Goal: Information Seeking & Learning: Learn about a topic

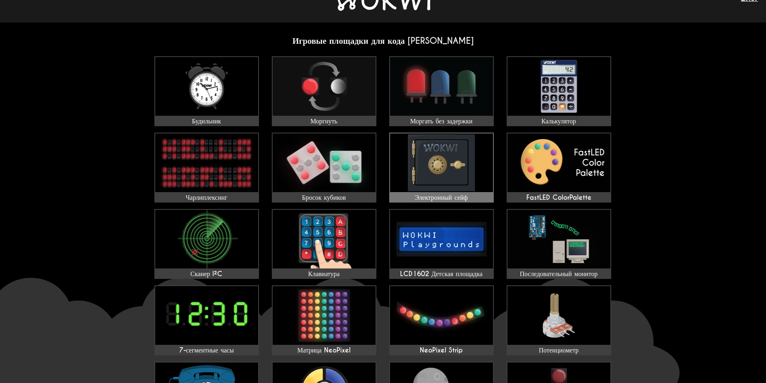
scroll to position [40, 0]
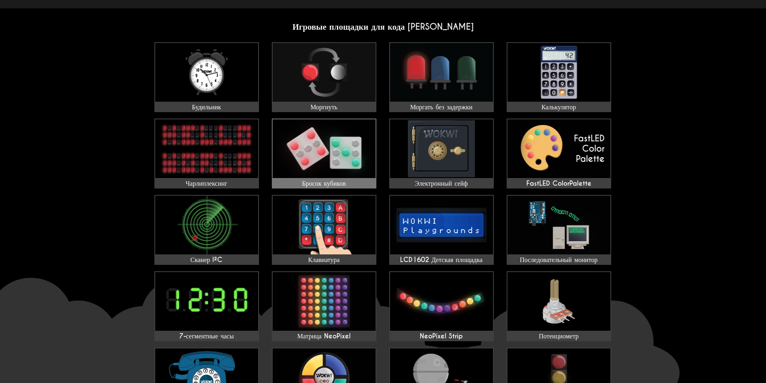
click at [336, 141] on img at bounding box center [323, 148] width 103 height 59
click at [469, 138] on img at bounding box center [441, 148] width 103 height 59
click at [221, 250] on img at bounding box center [206, 225] width 103 height 59
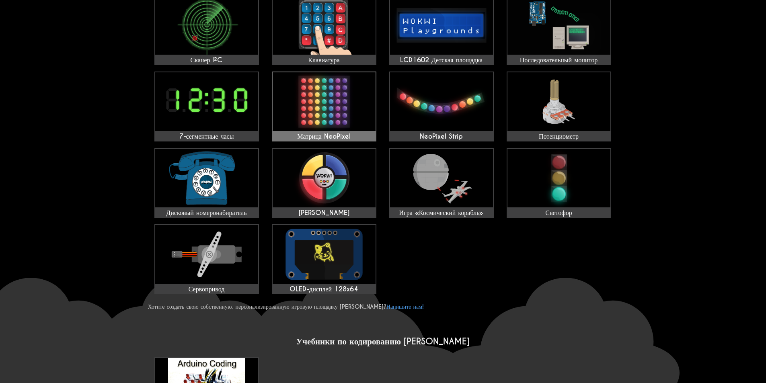
scroll to position [241, 0]
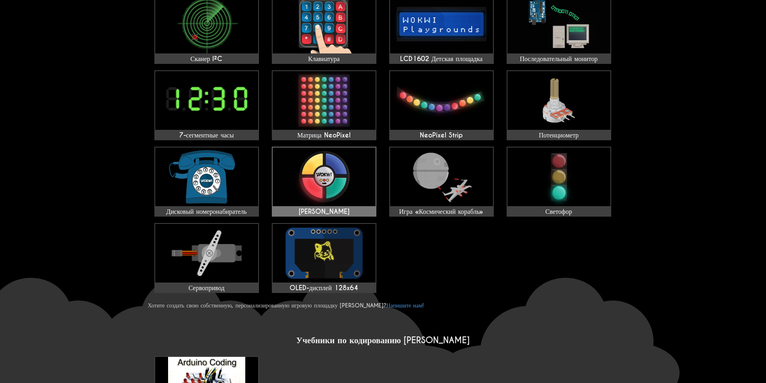
click at [341, 178] on img at bounding box center [323, 176] width 103 height 59
click at [233, 259] on img at bounding box center [206, 253] width 103 height 59
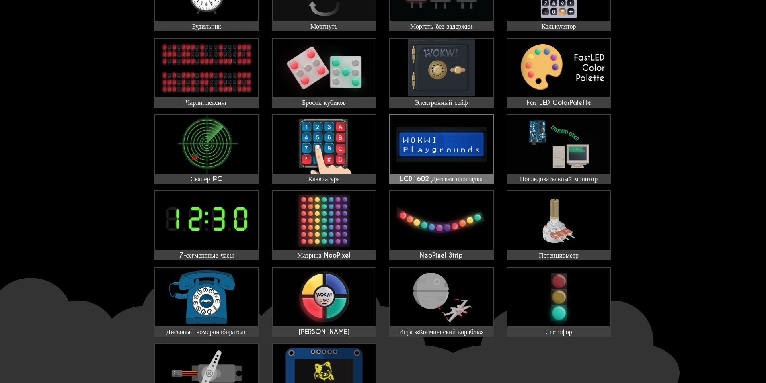
scroll to position [121, 0]
click at [350, 216] on img at bounding box center [323, 221] width 103 height 59
click at [448, 234] on img at bounding box center [441, 221] width 103 height 59
click at [464, 176] on font "LCD1602 Детская площадка" at bounding box center [441, 179] width 82 height 8
click at [236, 231] on img at bounding box center [206, 221] width 103 height 59
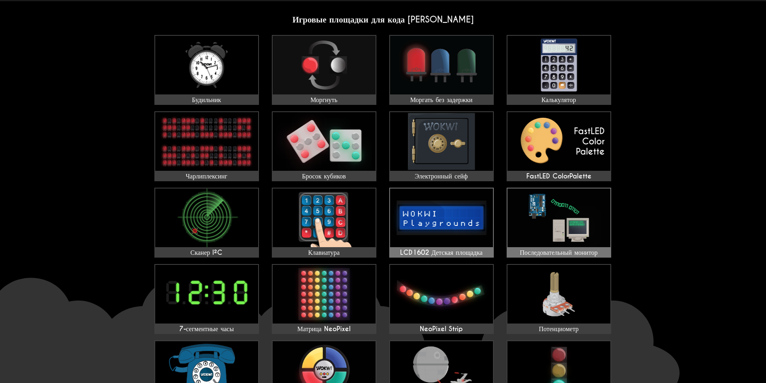
scroll to position [0, 0]
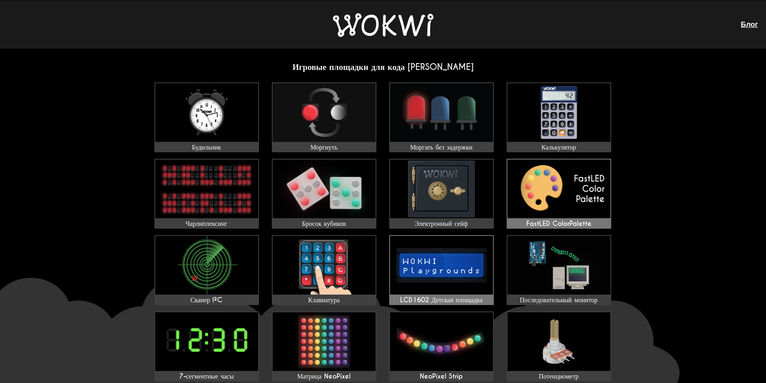
click at [561, 187] on img at bounding box center [558, 189] width 103 height 59
click at [231, 115] on img at bounding box center [206, 112] width 103 height 59
click at [436, 179] on img at bounding box center [441, 189] width 103 height 59
click at [391, 30] on img at bounding box center [383, 25] width 100 height 24
click at [417, 30] on img at bounding box center [383, 25] width 100 height 24
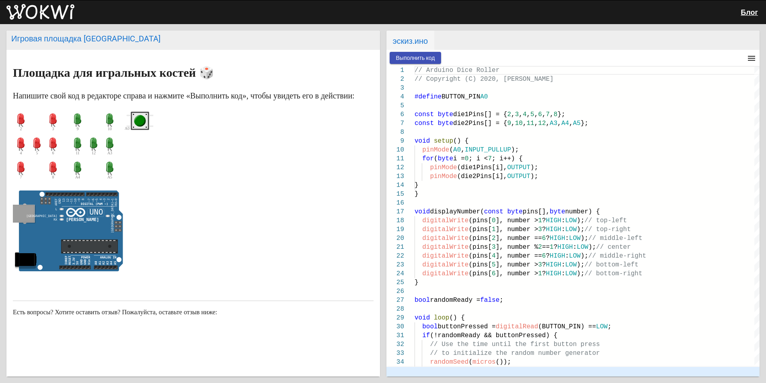
click at [141, 125] on circle "зеленая кнопка" at bounding box center [139, 121] width 9 height 9
click at [417, 55] on font "Выполнить код" at bounding box center [415, 58] width 39 height 6
click at [141, 125] on circle "зеленая кнопка" at bounding box center [139, 121] width 9 height 9
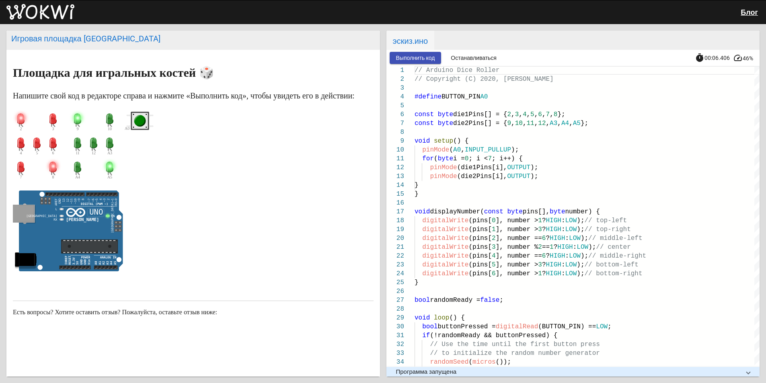
click at [144, 127] on circle "зеленая кнопка" at bounding box center [140, 121] width 12 height 12
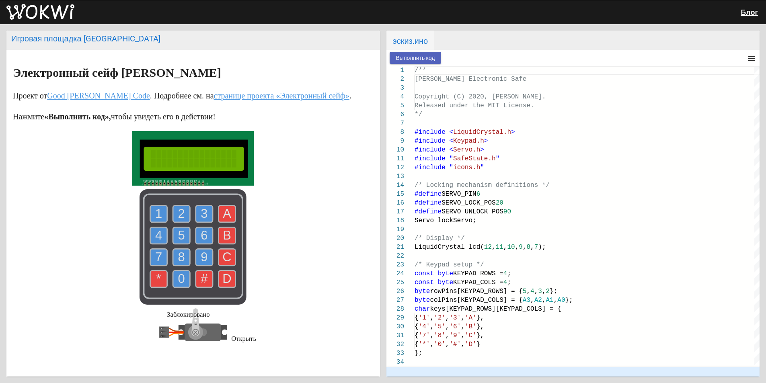
click at [409, 57] on font "Выполнить код" at bounding box center [415, 58] width 39 height 6
click at [213, 332] on icon at bounding box center [205, 332] width 28 height 8
click at [179, 237] on text "5" at bounding box center [181, 235] width 7 height 14
click at [178, 215] on text "2" at bounding box center [181, 214] width 7 height 14
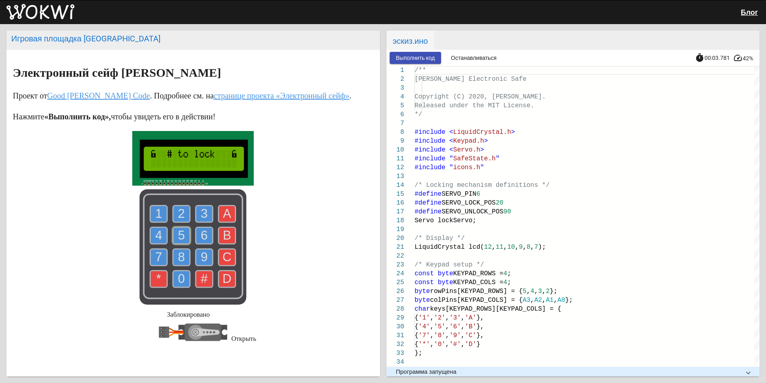
click at [178, 215] on text "2" at bounding box center [181, 214] width 7 height 14
click at [176, 246] on rect at bounding box center [192, 246] width 107 height 115
click at [215, 332] on icon at bounding box center [205, 332] width 28 height 8
drag, startPoint x: 215, startPoint y: 332, endPoint x: 198, endPoint y: 342, distance: 19.8
click at [198, 342] on icon at bounding box center [193, 332] width 68 height 48
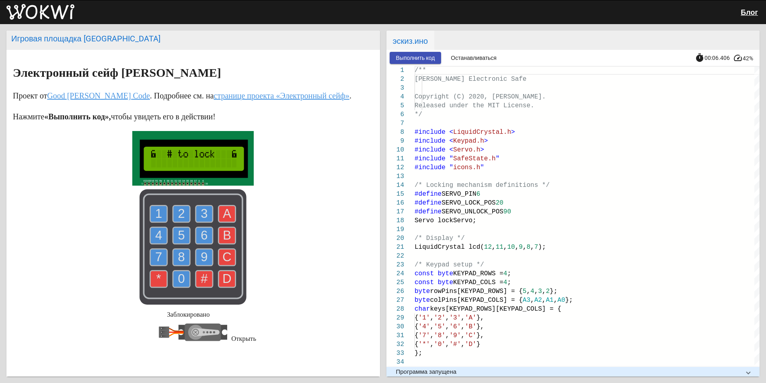
click at [225, 331] on div "Заблокировано Открыть" at bounding box center [193, 245] width 360 height 229
click at [241, 340] on font "Открыть" at bounding box center [243, 339] width 25 height 8
click at [182, 279] on text "0" at bounding box center [181, 279] width 7 height 14
click at [179, 261] on text "8" at bounding box center [181, 257] width 7 height 14
click at [178, 232] on text "5" at bounding box center [181, 235] width 7 height 14
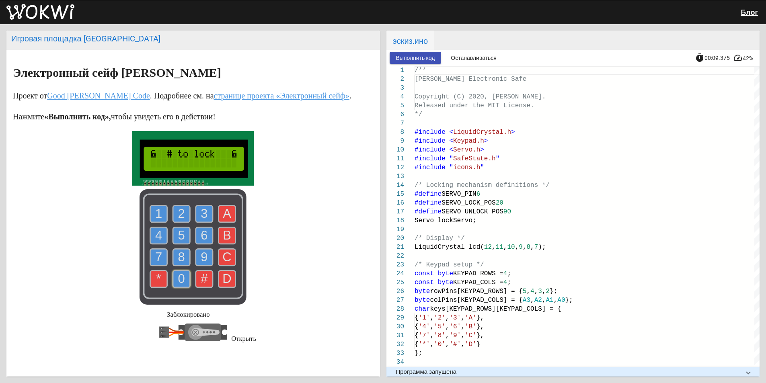
click at [178, 213] on text "2" at bounding box center [181, 214] width 7 height 14
click at [229, 280] on use at bounding box center [227, 278] width 17 height 17
click at [200, 336] on rect at bounding box center [202, 333] width 36 height 18
click at [168, 330] on icon at bounding box center [193, 332] width 68 height 48
click at [227, 93] on font "странице проекта «Электронный сейф»" at bounding box center [281, 95] width 135 height 9
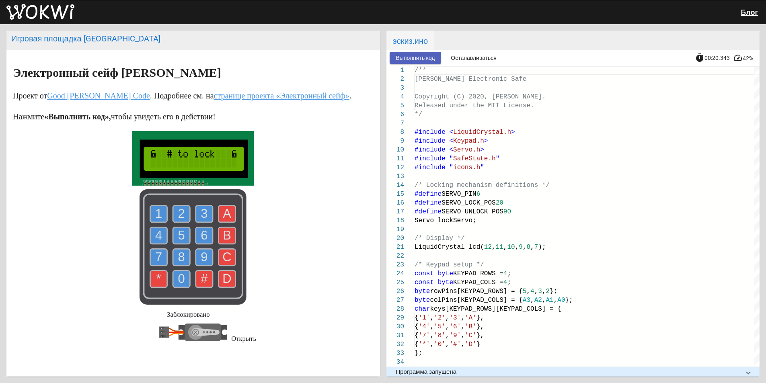
click at [406, 60] on font "Выполнить код" at bounding box center [415, 58] width 39 height 6
click at [157, 231] on text "4" at bounding box center [158, 235] width 7 height 14
click at [179, 277] on text "0" at bounding box center [181, 279] width 7 height 14
click at [202, 335] on icon at bounding box center [205, 332] width 28 height 8
click at [199, 332] on icon at bounding box center [205, 332] width 28 height 8
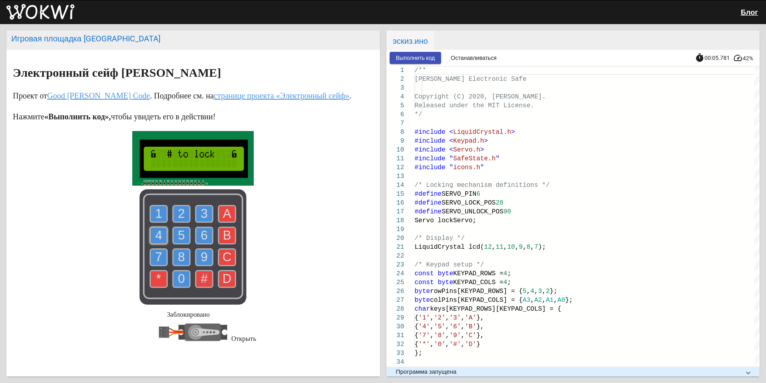
click at [157, 229] on text "4" at bounding box center [158, 235] width 7 height 14
click at [178, 279] on text "0" at bounding box center [181, 279] width 7 height 14
click at [223, 215] on text "A" at bounding box center [227, 214] width 8 height 14
click at [174, 211] on use at bounding box center [181, 213] width 17 height 17
click at [178, 274] on text "0" at bounding box center [181, 279] width 7 height 14
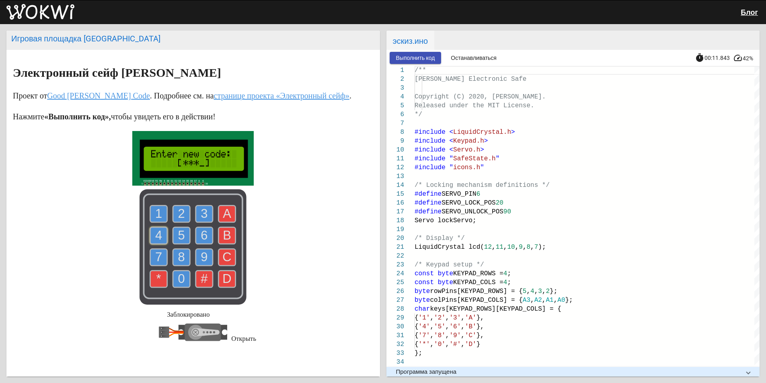
click at [178, 274] on text "0" at bounding box center [181, 279] width 7 height 14
click at [156, 256] on text "7" at bounding box center [158, 257] width 7 height 14
click at [180, 212] on text "2" at bounding box center [181, 214] width 7 height 14
click at [178, 276] on text "0" at bounding box center [181, 279] width 7 height 14
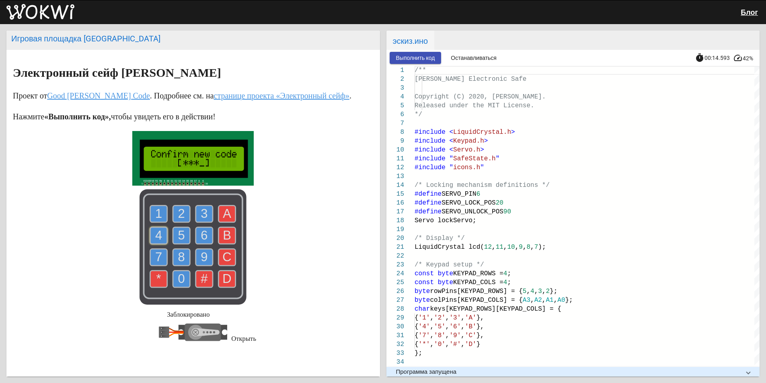
click at [156, 258] on text "7" at bounding box center [158, 257] width 7 height 14
click at [181, 217] on text "2" at bounding box center [181, 214] width 7 height 14
click at [179, 283] on text "0" at bounding box center [181, 279] width 7 height 14
drag, startPoint x: 179, startPoint y: 283, endPoint x: 161, endPoint y: 272, distance: 21.4
click at [179, 282] on text "0" at bounding box center [181, 279] width 7 height 14
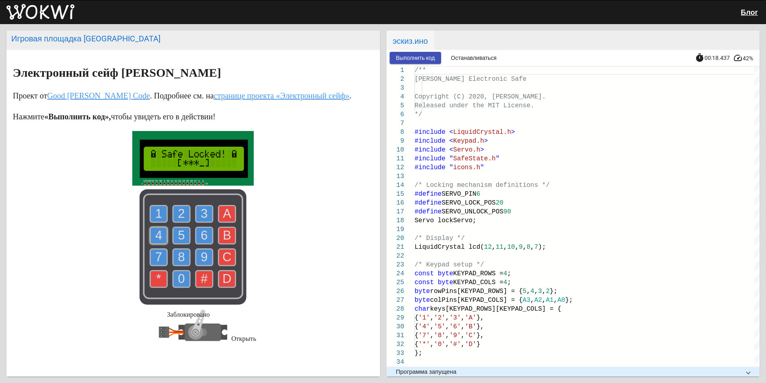
click at [155, 257] on text "7" at bounding box center [158, 257] width 7 height 14
click at [204, 330] on icon at bounding box center [205, 332] width 28 height 8
click at [230, 332] on div "Заблокировано Открыть" at bounding box center [193, 245] width 360 height 229
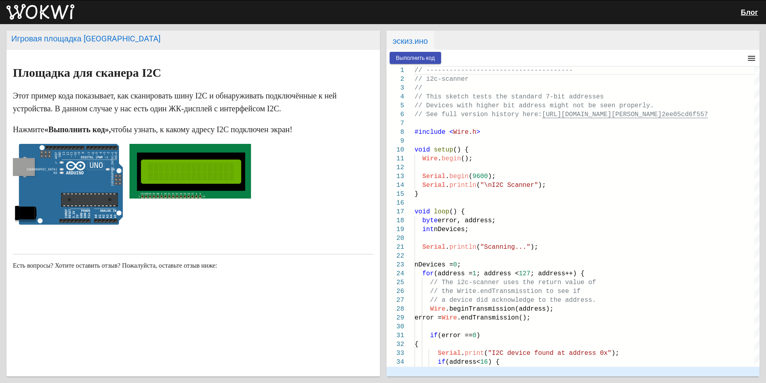
click at [415, 55] on font "Выполнить код" at bounding box center [415, 58] width 39 height 6
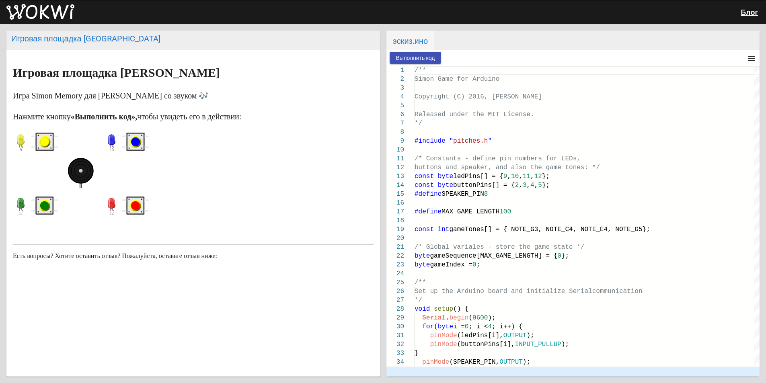
click at [410, 57] on font "Выполнить код" at bounding box center [415, 58] width 39 height 6
click at [403, 58] on font "Выполнить код" at bounding box center [415, 58] width 39 height 6
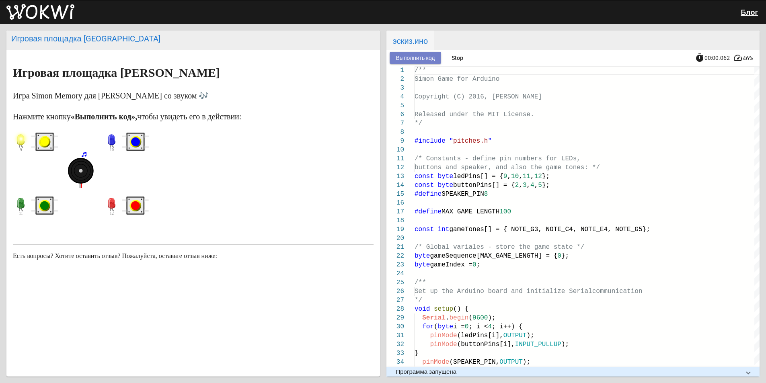
click at [403, 58] on font "Выполнить код" at bounding box center [415, 58] width 39 height 6
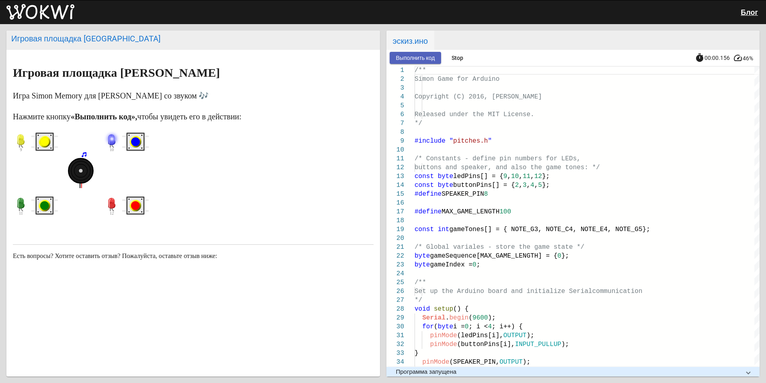
click at [403, 58] on font "Выполнить код" at bounding box center [415, 58] width 39 height 6
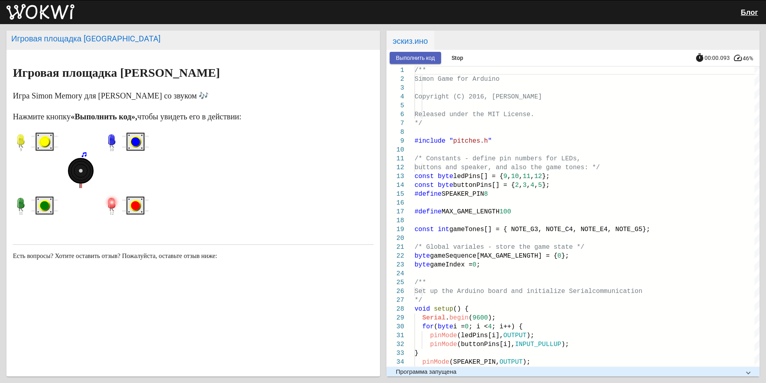
click at [403, 58] on font "Выполнить код" at bounding box center [415, 58] width 39 height 6
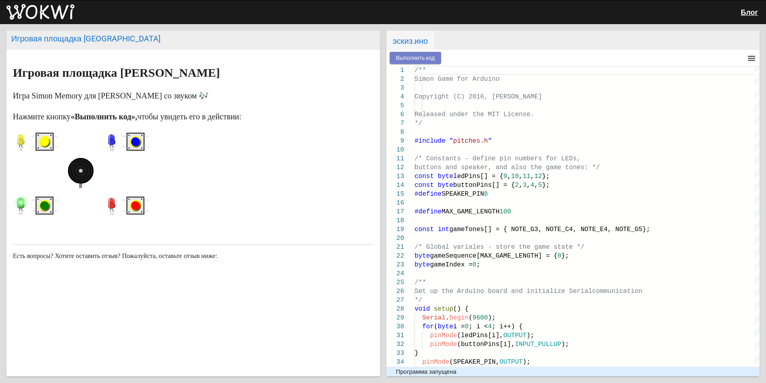
click at [403, 58] on font "Выполнить код" at bounding box center [415, 58] width 39 height 6
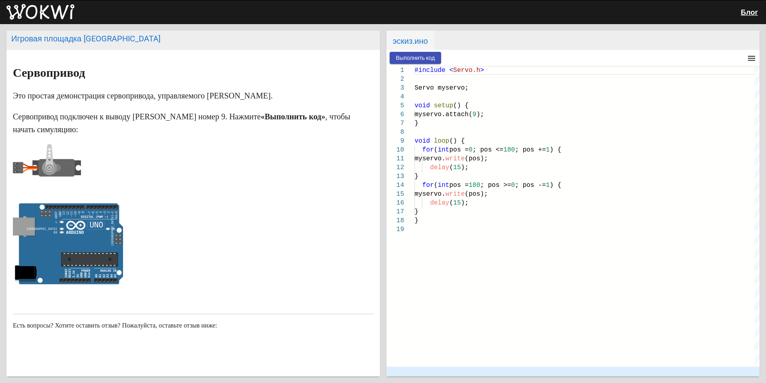
click at [409, 55] on font "Выполнить код" at bounding box center [415, 58] width 39 height 6
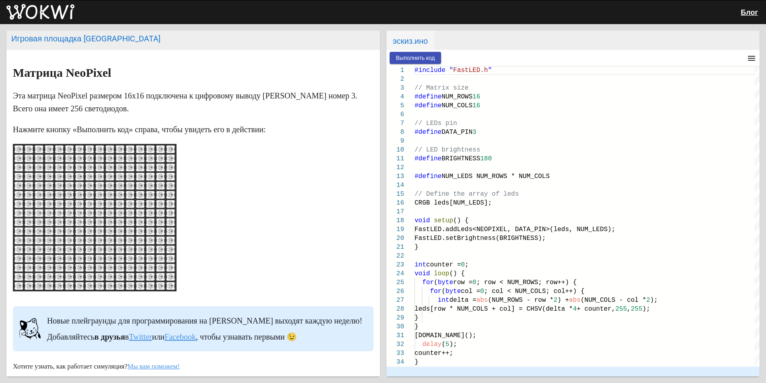
click at [411, 58] on font "Выполнить код" at bounding box center [415, 58] width 39 height 6
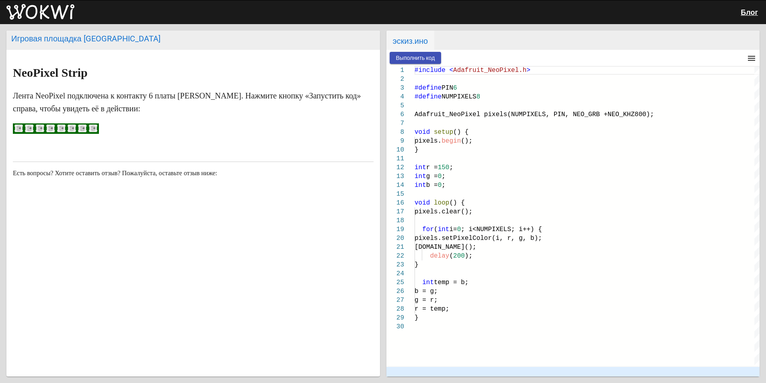
click at [400, 55] on font "Выполнить код" at bounding box center [415, 58] width 39 height 6
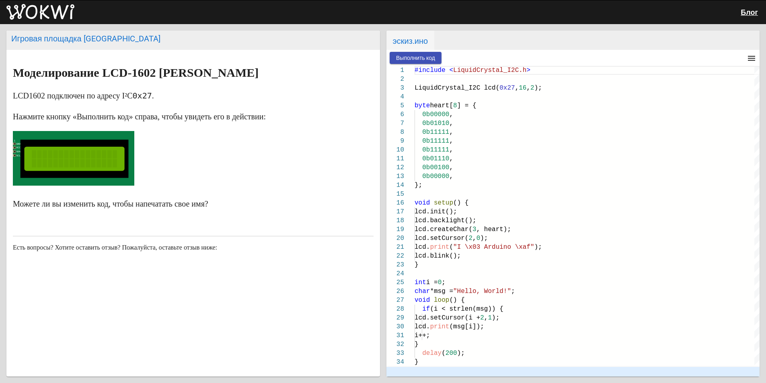
click at [403, 56] on font "Выполнить код" at bounding box center [415, 58] width 39 height 6
click at [87, 212] on article "Моделирование LCD-1602 [PERSON_NAME] LCD1602 подключен по адресу I²C 0x27 . Наж…" at bounding box center [192, 187] width 373 height 274
click at [98, 172] on rect at bounding box center [74, 158] width 108 height 38
click at [96, 165] on rect at bounding box center [74, 158] width 85 height 17
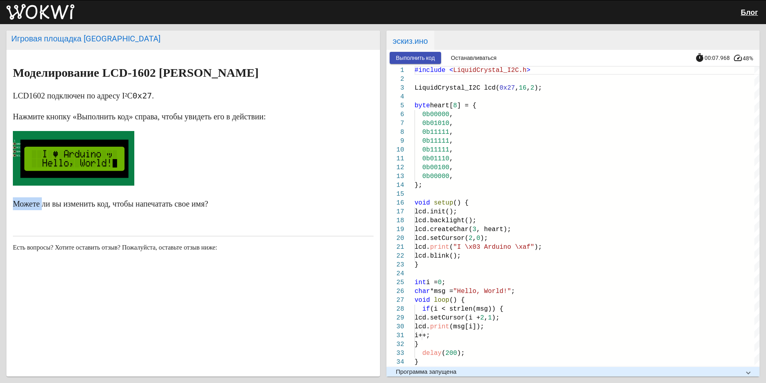
click at [82, 139] on rect at bounding box center [73, 158] width 121 height 55
drag, startPoint x: 86, startPoint y: 113, endPoint x: 234, endPoint y: 112, distance: 148.3
click at [234, 112] on font "Нажмите кнопку «Выполнить код» справа, чтобы увидеть его в действии:" at bounding box center [139, 116] width 253 height 9
click at [266, 114] on font "Нажмите кнопку «Выполнить код» справа, чтобы увидеть его в действии:" at bounding box center [139, 116] width 253 height 9
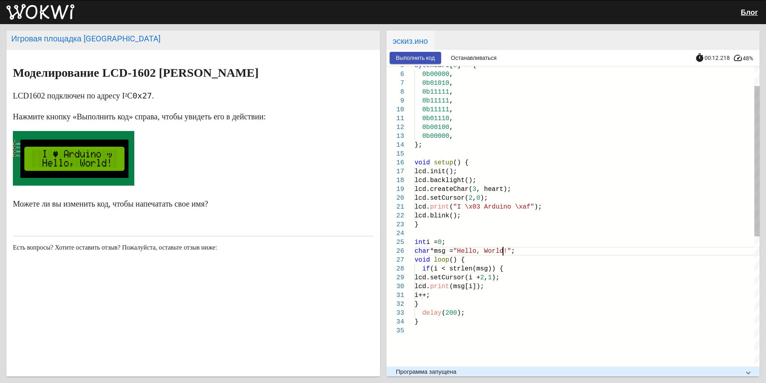
click at [504, 252] on span ""Hello, World!"" at bounding box center [482, 251] width 58 height 7
type textarea "lcd.print("I \x03 [PERSON_NAME] \xaf"); lcd.blink(); } int i = 0; char *msg = "…"
click at [396, 58] on font "Выполнить код" at bounding box center [415, 58] width 39 height 6
click at [420, 55] on font "Выполнить код" at bounding box center [415, 58] width 39 height 6
click at [376, 72] on article "Моделирование LCD-1602 Arduino LCD1602 подключен по адресу I²C 0x27 . Нажмите к…" at bounding box center [192, 187] width 373 height 274
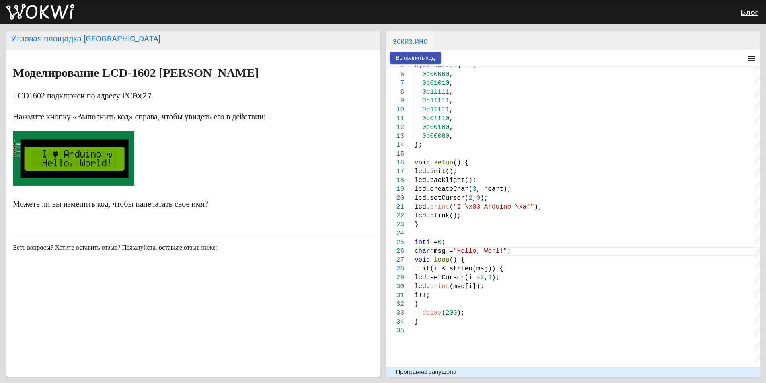
click at [418, 56] on font "Выполнить код" at bounding box center [415, 58] width 39 height 6
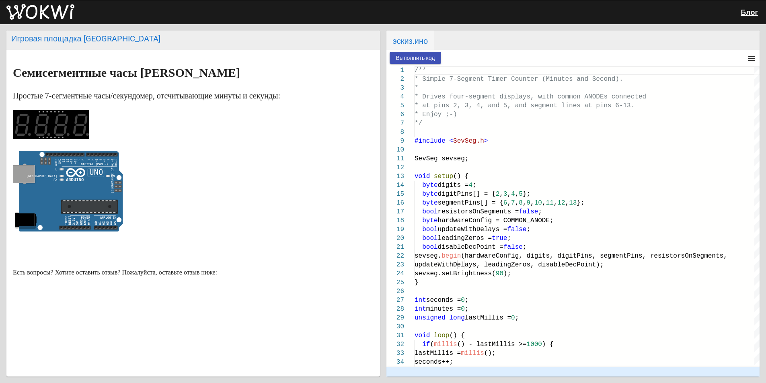
click at [394, 60] on button "Выполнить код" at bounding box center [415, 58] width 52 height 12
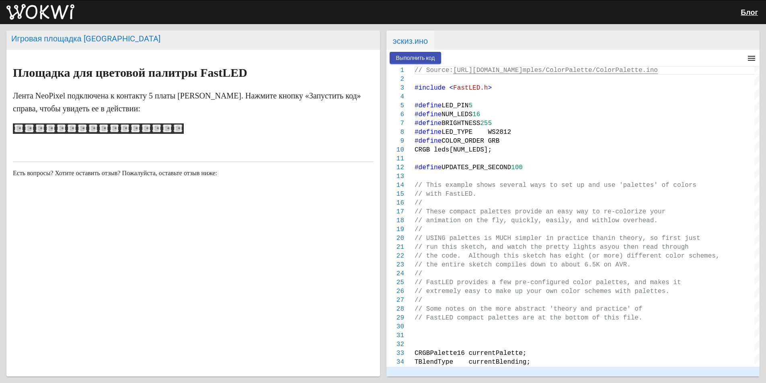
click at [414, 55] on font "Выполнить код" at bounding box center [415, 58] width 39 height 6
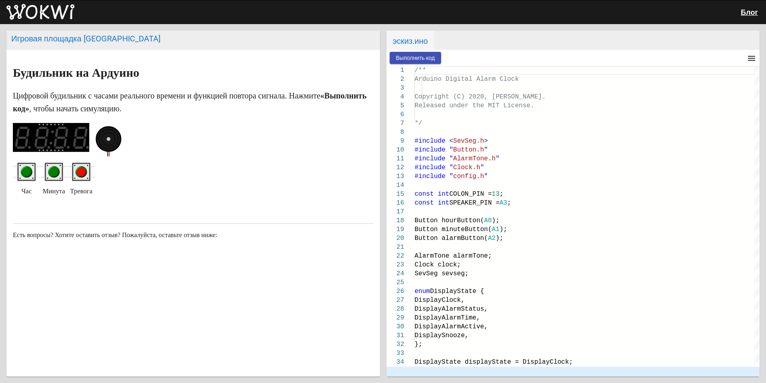
click at [419, 57] on font "Выполнить код" at bounding box center [415, 58] width 39 height 6
click at [28, 174] on circle "зеленая кнопка" at bounding box center [26, 172] width 9 height 9
click at [51, 174] on circle "зеленая кнопка" at bounding box center [53, 172] width 9 height 9
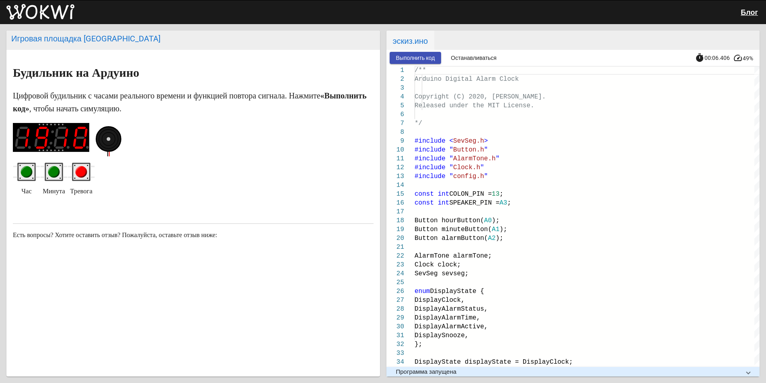
click at [79, 168] on circle "красная кнопка" at bounding box center [82, 172] width 12 height 12
click at [78, 170] on circle "красная кнопка" at bounding box center [81, 172] width 9 height 9
click at [27, 171] on circle "зеленая кнопка" at bounding box center [26, 172] width 9 height 9
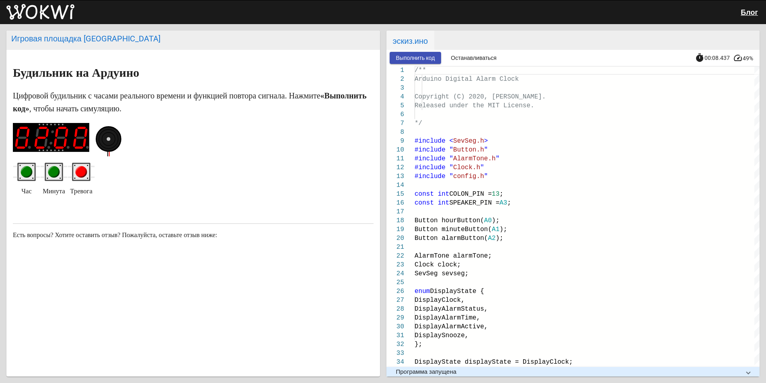
click at [27, 171] on circle "зеленая кнопка" at bounding box center [26, 172] width 9 height 9
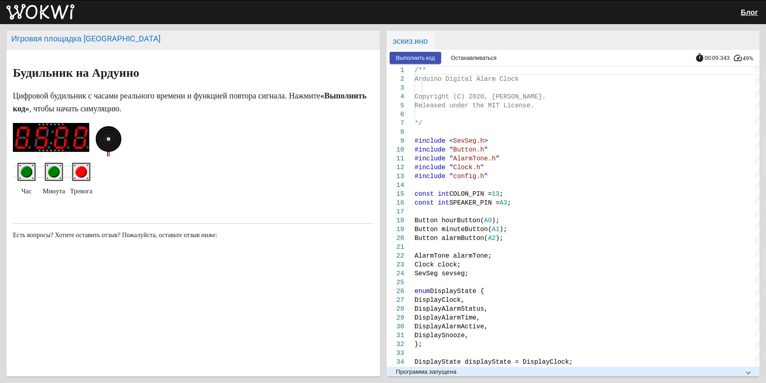
click at [26, 172] on circle "зеленая кнопка" at bounding box center [26, 172] width 9 height 9
click at [53, 172] on circle "зеленая кнопка" at bounding box center [53, 172] width 9 height 9
click at [52, 176] on g "зеленая кнопка" at bounding box center [54, 172] width 12 height 12
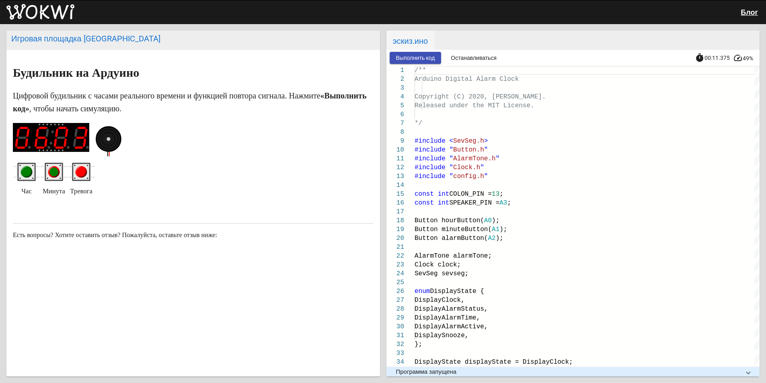
click at [27, 174] on circle "зеленая кнопка" at bounding box center [26, 172] width 9 height 9
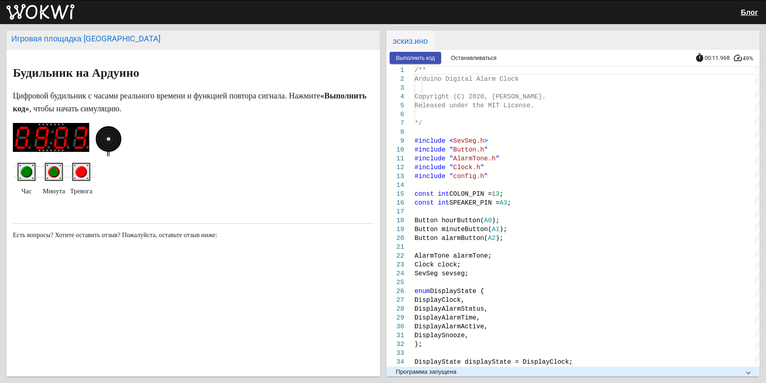
click at [27, 174] on circle "зеленая кнопка" at bounding box center [26, 172] width 9 height 9
click at [79, 174] on circle "красная кнопка" at bounding box center [81, 172] width 9 height 9
click at [80, 173] on circle "красная кнопка" at bounding box center [81, 172] width 9 height 9
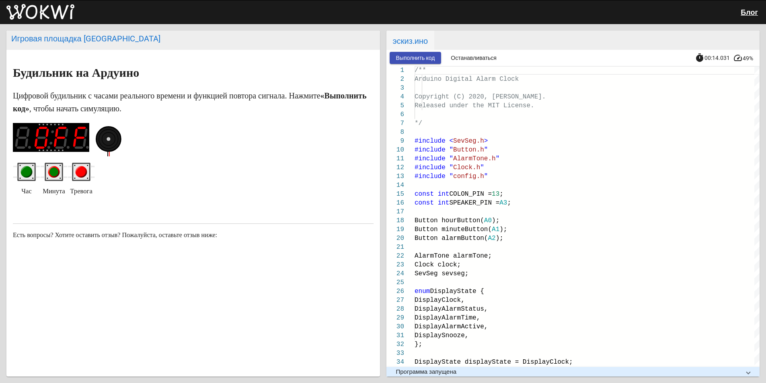
click at [80, 173] on circle "красная кнопка" at bounding box center [81, 172] width 9 height 9
click at [31, 169] on circle "зеленая кнопка" at bounding box center [27, 172] width 12 height 12
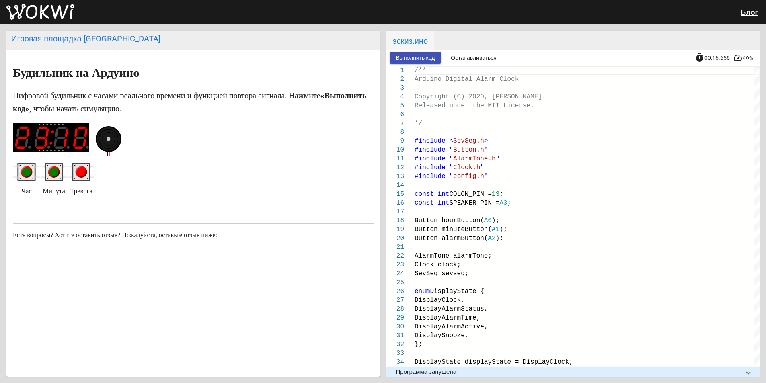
click at [31, 169] on circle "зеленая кнопка" at bounding box center [27, 172] width 12 height 12
click at [110, 142] on ellipse at bounding box center [108, 139] width 25 height 25
click at [434, 57] on font "Выполнить код" at bounding box center [415, 58] width 39 height 6
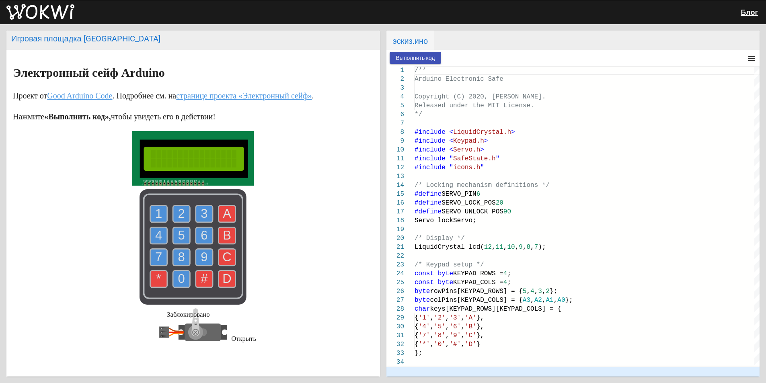
click at [416, 51] on div "Выполнить код menu timer 00:00.000 speed" at bounding box center [572, 58] width 373 height 16
click at [412, 59] on font "Выполнить код" at bounding box center [415, 58] width 39 height 6
click at [223, 235] on text "B" at bounding box center [227, 235] width 8 height 14
click at [223, 230] on text "B" at bounding box center [227, 235] width 8 height 14
click at [203, 279] on text "#" at bounding box center [204, 279] width 7 height 14
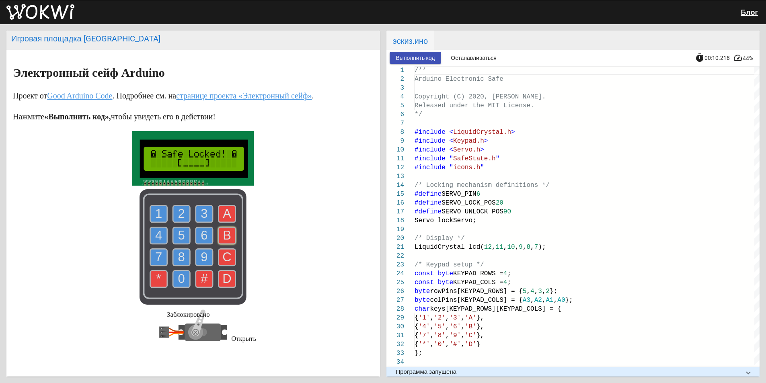
click at [203, 278] on text "#" at bounding box center [204, 279] width 7 height 14
click at [223, 213] on text "A" at bounding box center [227, 214] width 8 height 14
click at [181, 214] on text "2" at bounding box center [181, 214] width 7 height 14
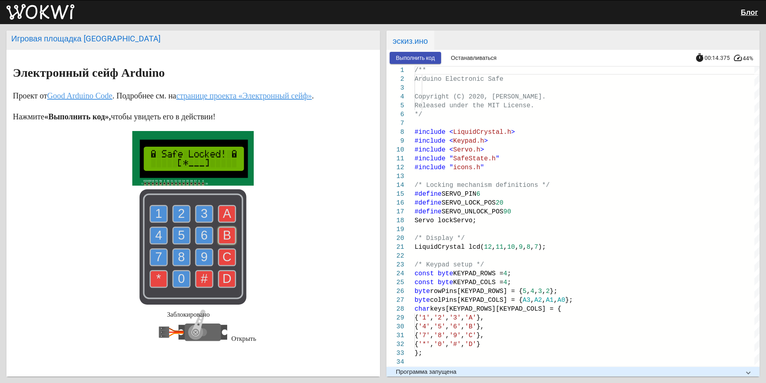
click at [179, 272] on text "0" at bounding box center [181, 279] width 7 height 14
click at [178, 217] on text "2" at bounding box center [181, 214] width 7 height 14
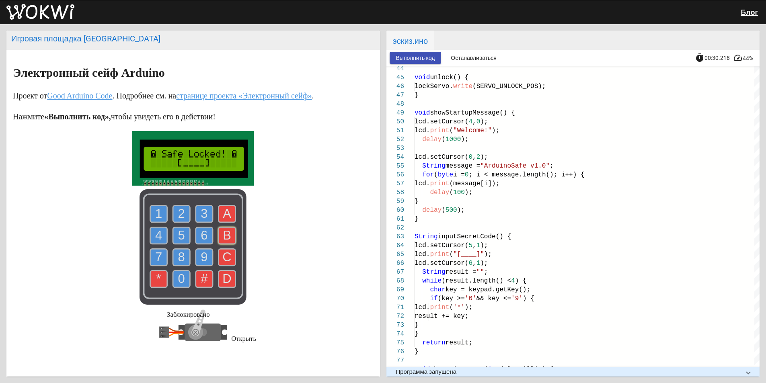
click at [228, 212] on use at bounding box center [227, 213] width 17 height 17
click at [223, 217] on text "A" at bounding box center [227, 214] width 8 height 14
click at [202, 214] on text "3" at bounding box center [204, 214] width 7 height 14
click at [178, 233] on text "5" at bounding box center [181, 235] width 7 height 14
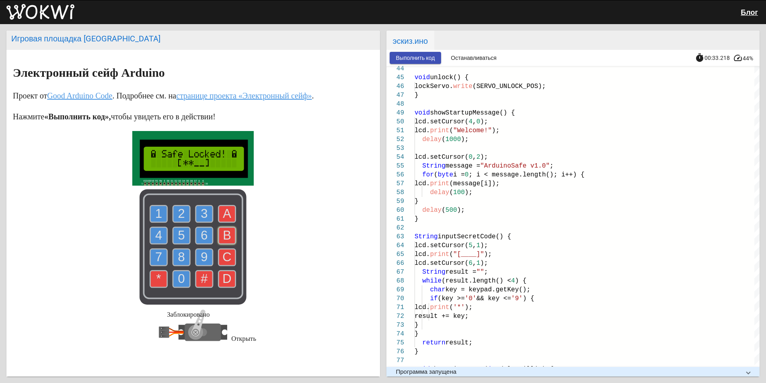
click at [178, 233] on text "5" at bounding box center [181, 235] width 7 height 14
click at [197, 332] on icon at bounding box center [198, 322] width 17 height 29
